Goal: Task Accomplishment & Management: Manage account settings

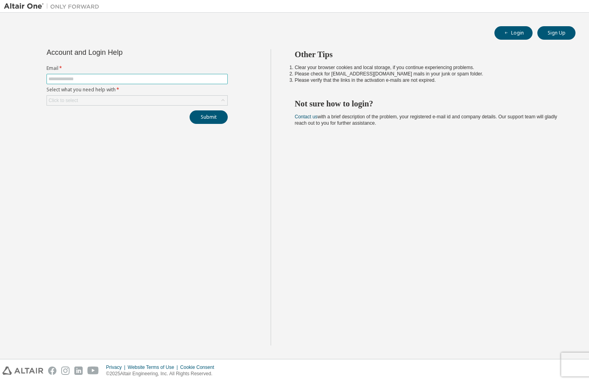
click at [109, 81] on input "text" at bounding box center [136, 79] width 177 height 6
type input "**********"
click at [116, 104] on div "Click to select" at bounding box center [137, 101] width 180 height 10
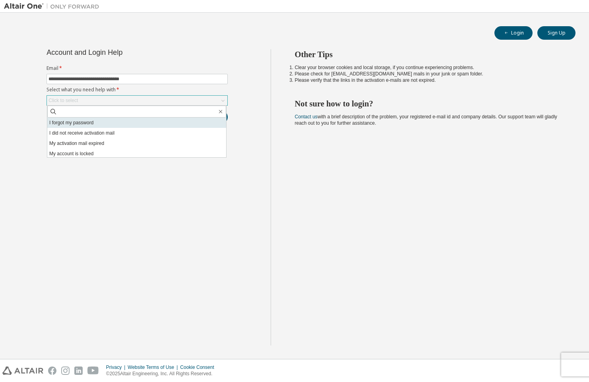
click at [116, 120] on li "I forgot my password" at bounding box center [136, 123] width 179 height 10
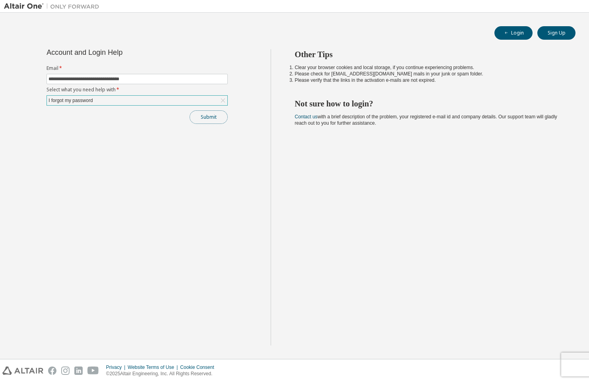
click at [224, 117] on button "Submit" at bounding box center [208, 117] width 38 height 14
click at [204, 117] on button "Submit" at bounding box center [208, 117] width 38 height 14
click at [523, 31] on button "Login" at bounding box center [513, 33] width 38 height 14
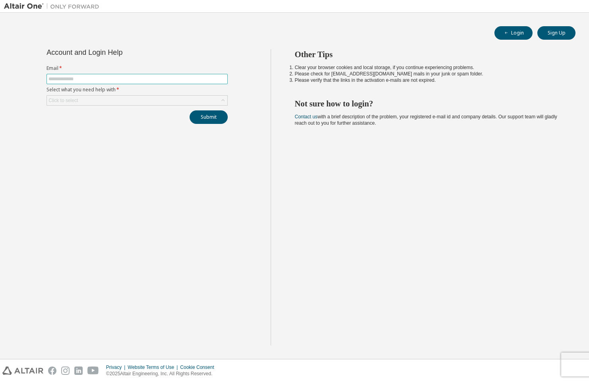
click at [89, 79] on input "text" at bounding box center [136, 79] width 177 height 6
type input "**********"
click at [100, 100] on div "Click to select" at bounding box center [137, 101] width 180 height 10
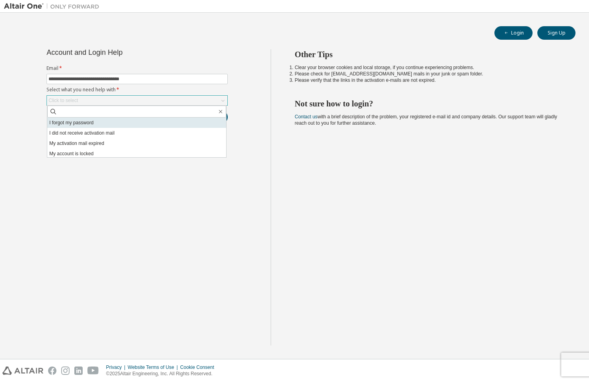
click at [106, 122] on li "I forgot my password" at bounding box center [136, 123] width 179 height 10
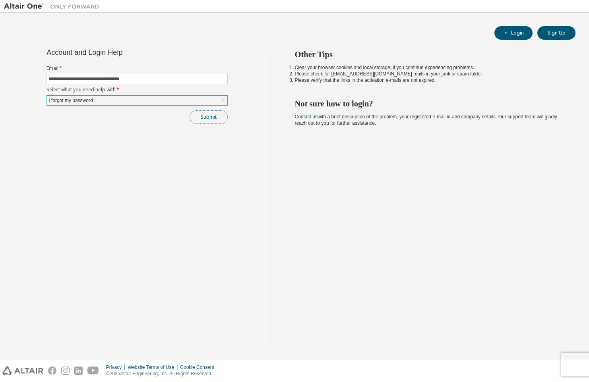
click at [211, 122] on button "Submit" at bounding box center [208, 117] width 38 height 14
click at [174, 100] on div "Click to select" at bounding box center [137, 101] width 180 height 10
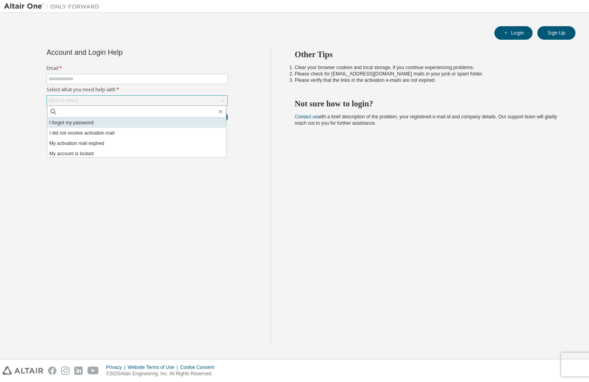
click at [129, 124] on li "I forgot my password" at bounding box center [136, 123] width 179 height 10
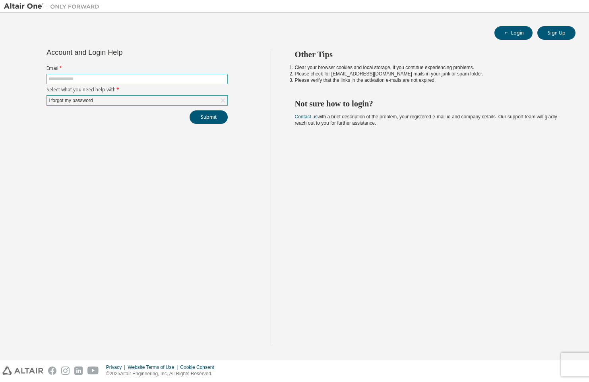
click at [136, 82] on span at bounding box center [136, 79] width 181 height 10
click at [137, 81] on input "text" at bounding box center [136, 79] width 177 height 6
type input "**********"
click at [201, 116] on button "Submit" at bounding box center [208, 117] width 38 height 14
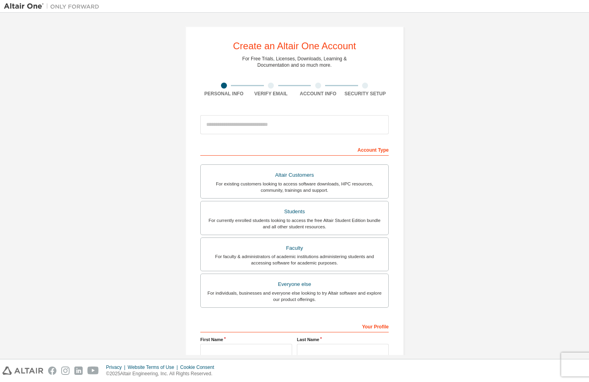
scroll to position [82, 0]
